Goal: Task Accomplishment & Management: Complete application form

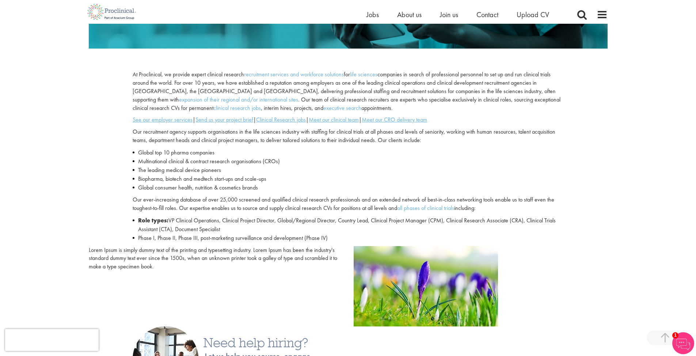
scroll to position [212, 0]
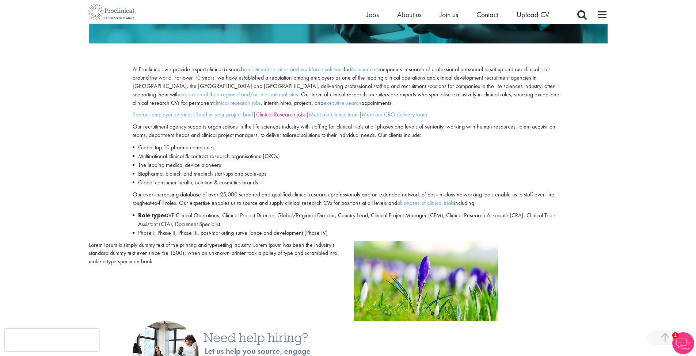
click at [296, 113] on u "Clinical Research jobs" at bounding box center [281, 115] width 50 height 8
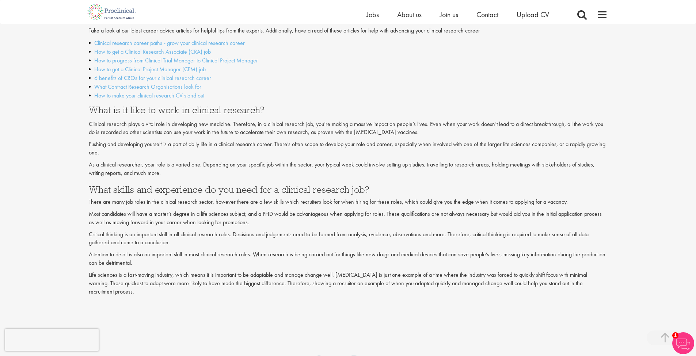
scroll to position [771, 0]
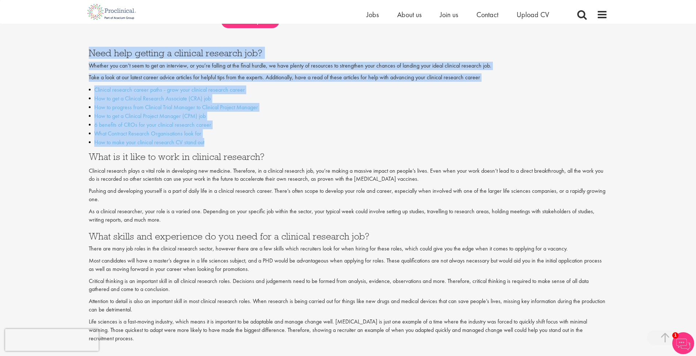
drag, startPoint x: 87, startPoint y: 44, endPoint x: 226, endPoint y: 128, distance: 162.6
click at [226, 128] on div "Need help getting a clinical research job? Whether you can’t seem to get an int…" at bounding box center [348, 191] width 530 height 309
copy div "Need help getting a clinical research job? Whether you can’t seem to get an int…"
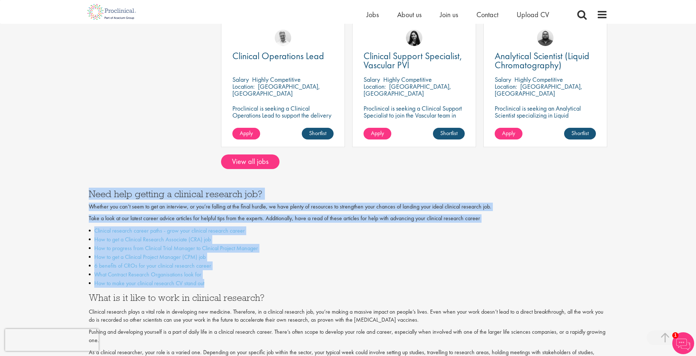
scroll to position [552, 0]
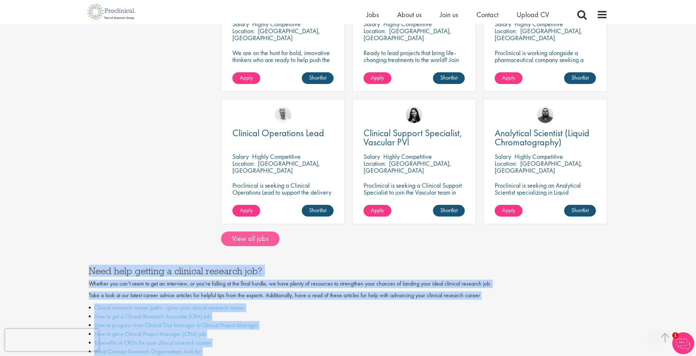
click at [252, 232] on link "View all jobs" at bounding box center [250, 239] width 58 height 15
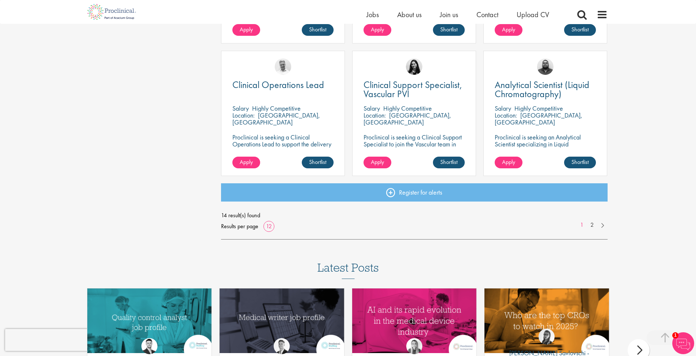
scroll to position [513, 0]
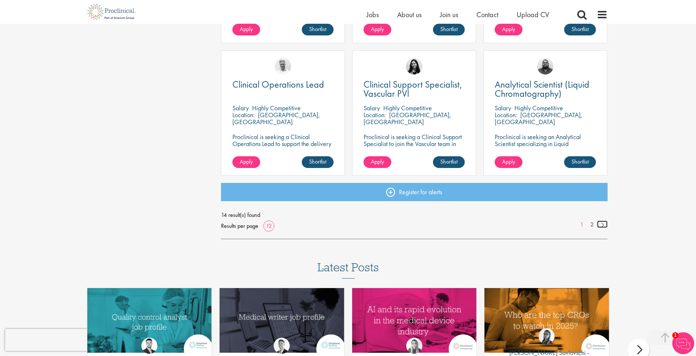
click at [605, 223] on link at bounding box center [602, 224] width 11 height 7
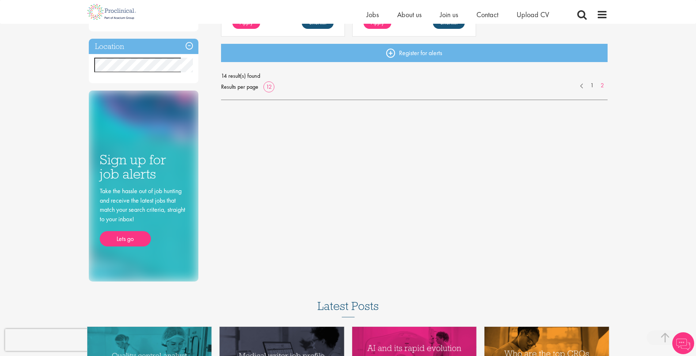
scroll to position [179, 0]
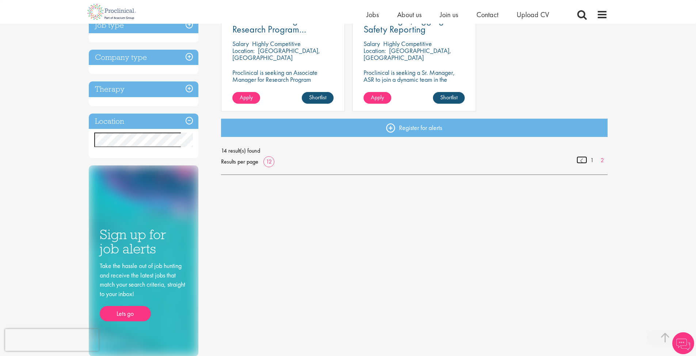
click at [579, 161] on link at bounding box center [582, 159] width 11 height 7
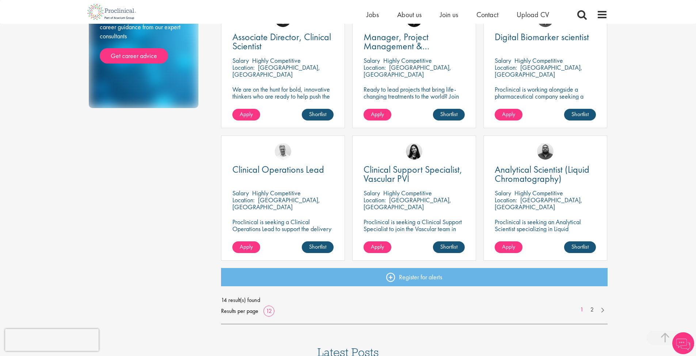
scroll to position [439, 0]
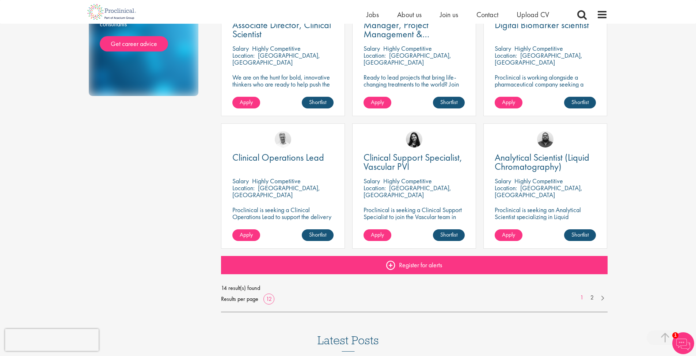
click at [393, 268] on link "Register for alerts" at bounding box center [414, 265] width 387 height 18
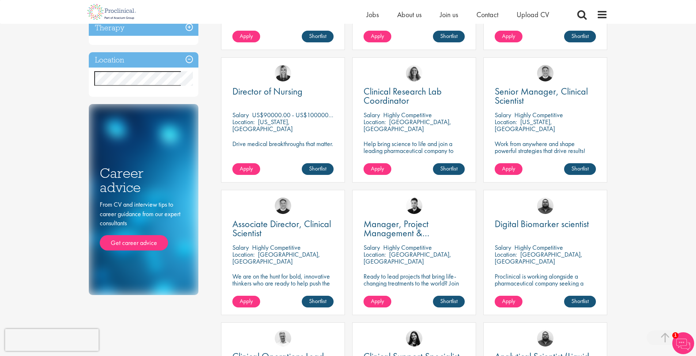
scroll to position [64, 0]
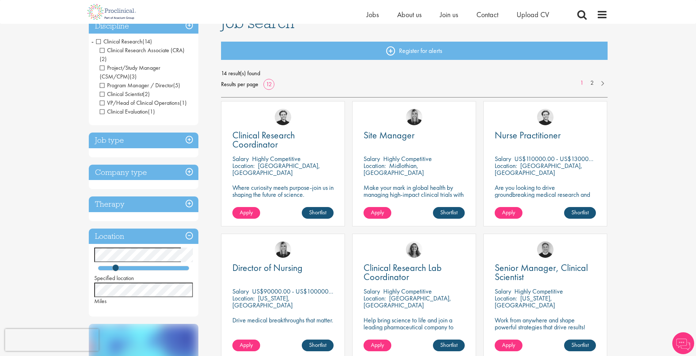
scroll to position [64, 0]
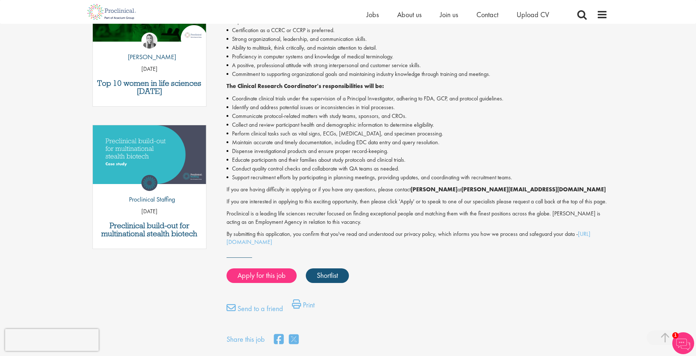
scroll to position [273, 0]
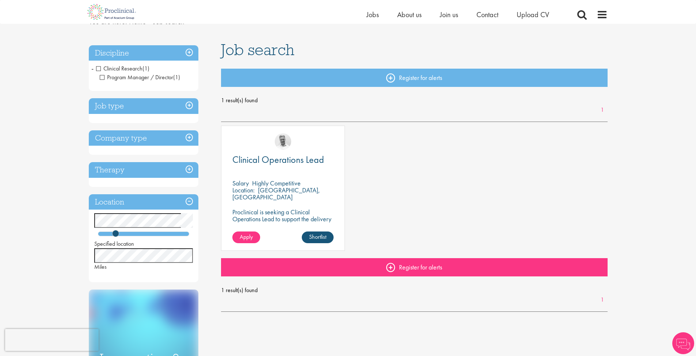
scroll to position [56, 0]
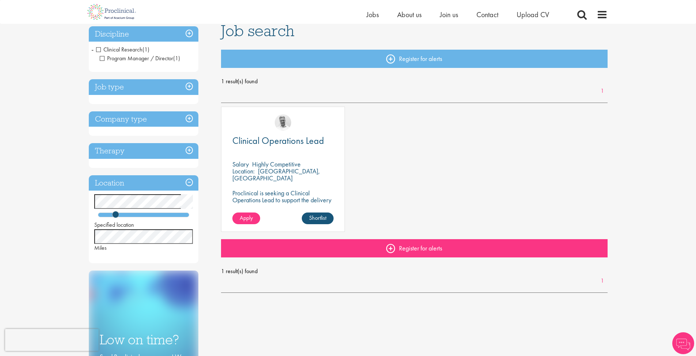
click at [419, 249] on link "Register for alerts" at bounding box center [414, 248] width 387 height 18
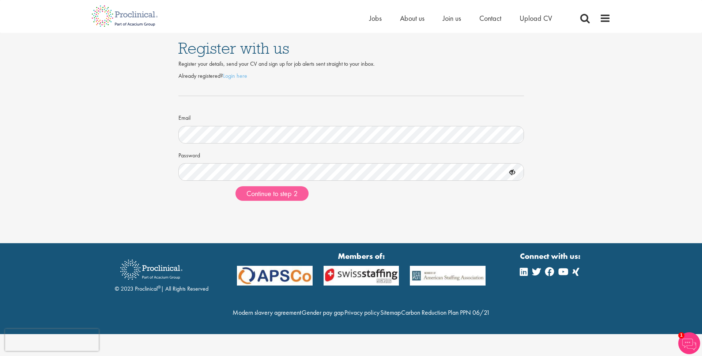
click at [286, 189] on span "Continue to step 2" at bounding box center [271, 194] width 51 height 10
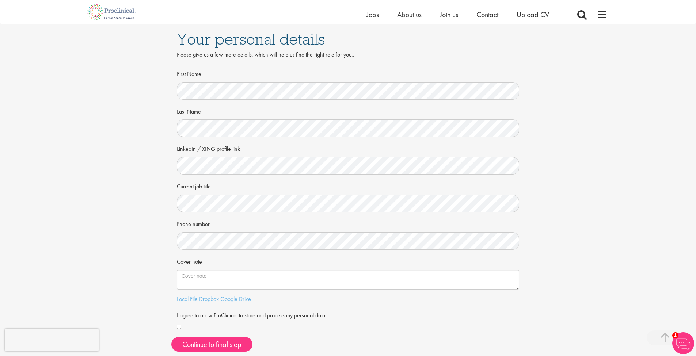
scroll to position [123, 0]
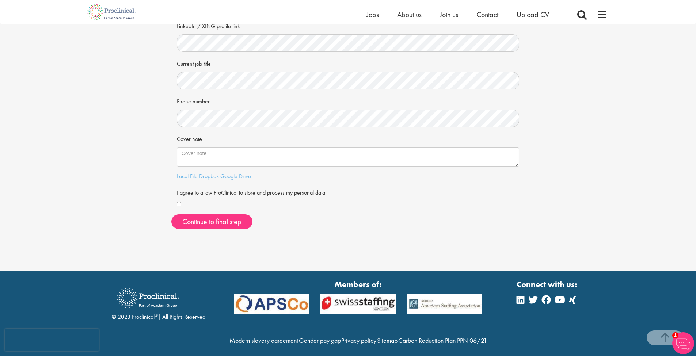
click at [181, 203] on div at bounding box center [348, 205] width 343 height 8
click at [205, 220] on button "Continue to final step" at bounding box center [211, 222] width 81 height 15
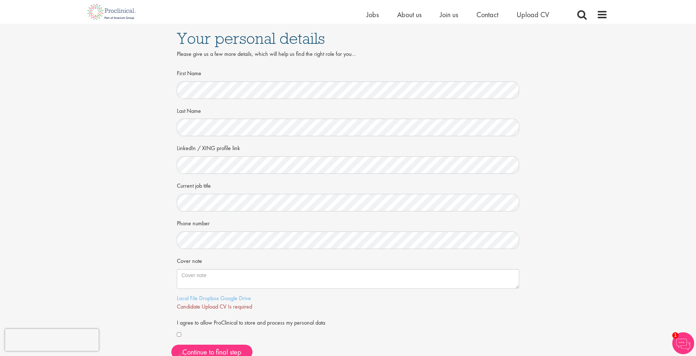
scroll to position [0, 0]
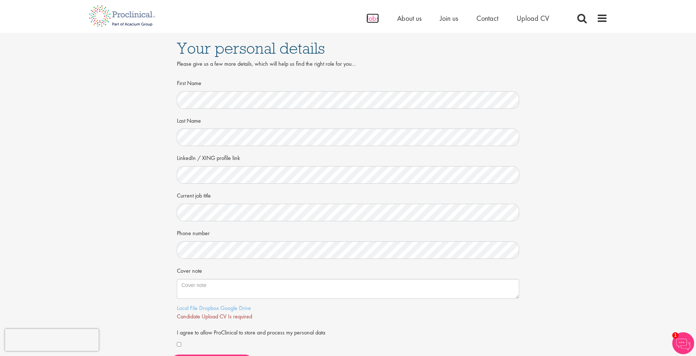
click at [373, 20] on span "Jobs" at bounding box center [373, 19] width 12 height 10
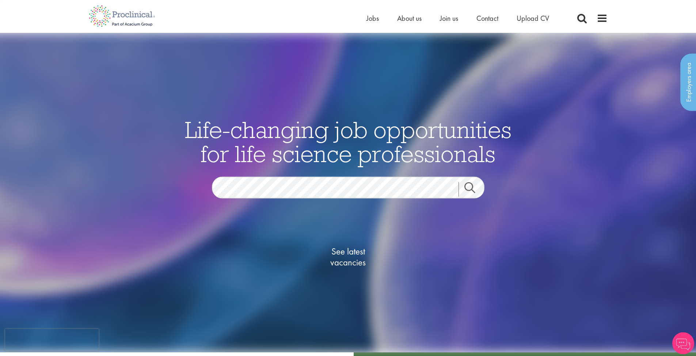
click at [357, 254] on span "See latest vacancies" at bounding box center [348, 257] width 73 height 22
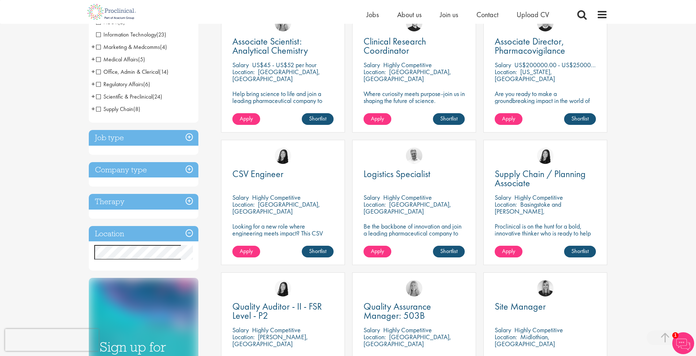
scroll to position [157, 0]
drag, startPoint x: 135, startPoint y: 243, endPoint x: 130, endPoint y: 266, distance: 24.3
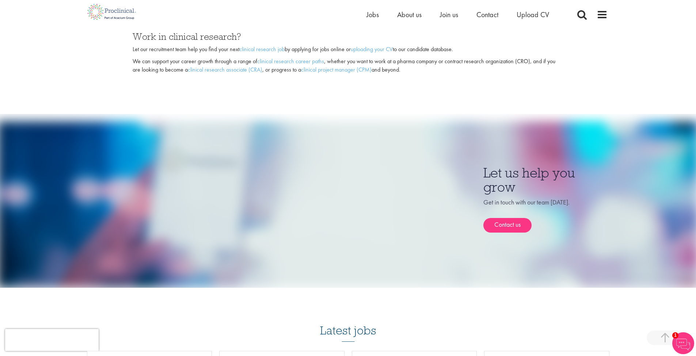
scroll to position [528, 0]
